Goal: Task Accomplishment & Management: Manage account settings

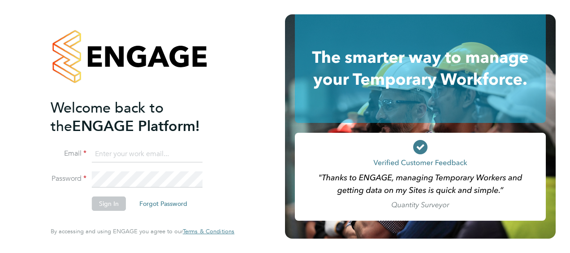
type input "[PERSON_NAME][EMAIL_ADDRESS][PERSON_NAME][DOMAIN_NAME]"
click at [105, 200] on button "Sign In" at bounding box center [109, 203] width 34 height 14
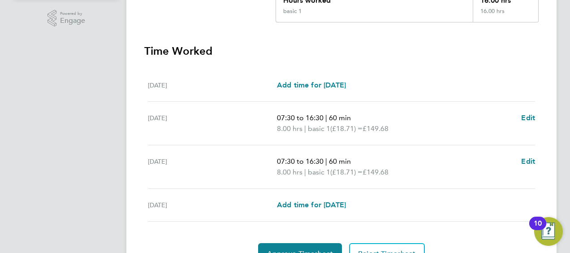
scroll to position [269, 0]
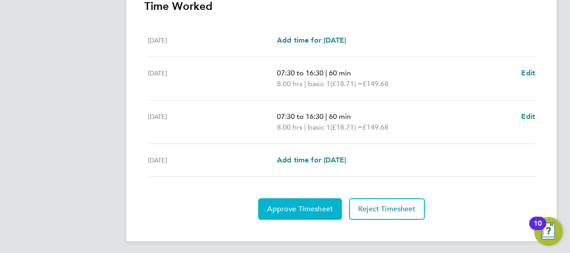
click at [293, 209] on span "Approve Timesheet" at bounding box center [300, 208] width 66 height 9
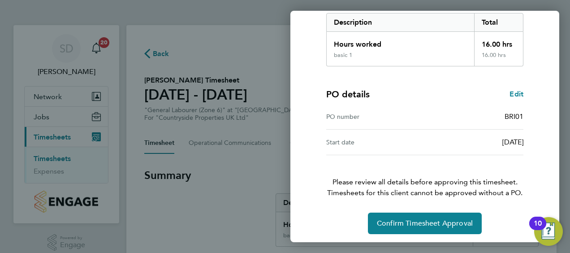
scroll to position [150, 0]
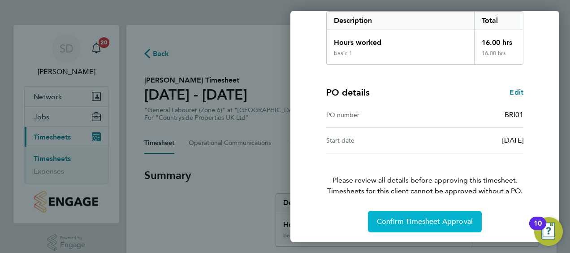
click at [426, 223] on span "Confirm Timesheet Approval" at bounding box center [425, 221] width 96 height 9
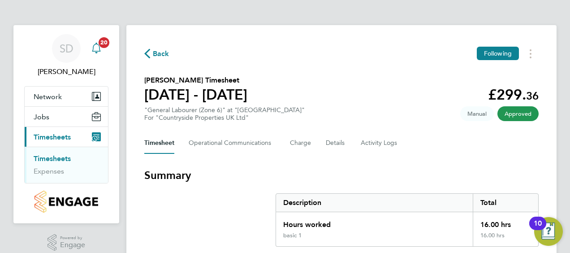
click at [100, 44] on span "20" at bounding box center [104, 42] width 11 height 11
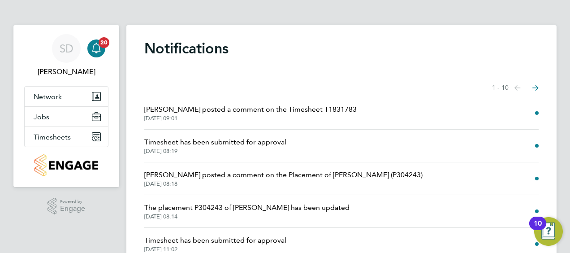
click at [235, 111] on span "Eshanthi Goonetilleke posted a comment on the Timesheet T1831783" at bounding box center [250, 109] width 213 height 11
